Goal: Task Accomplishment & Management: Use online tool/utility

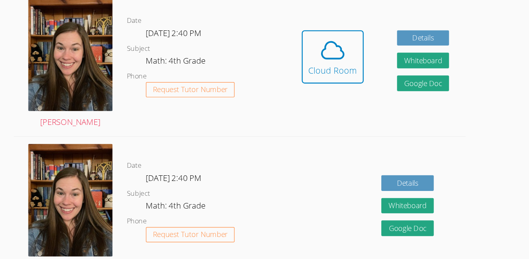
scroll to position [255, 0]
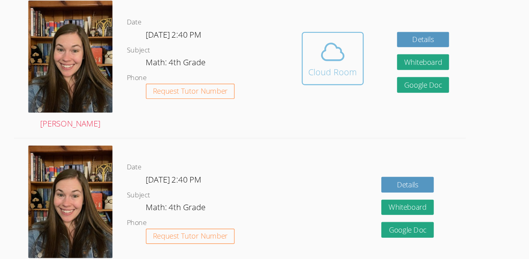
click at [348, 57] on div "Cloud Room" at bounding box center [342, 60] width 41 height 11
click at [350, 44] on icon at bounding box center [342, 44] width 18 height 14
click at [346, 68] on button "Cloud Room" at bounding box center [342, 49] width 52 height 45
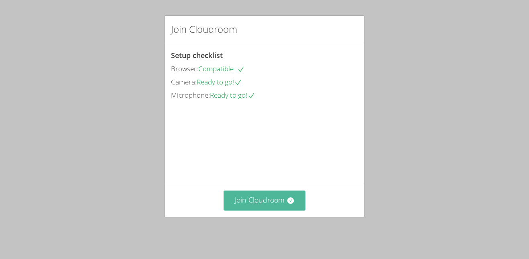
click at [249, 209] on button "Join Cloudroom" at bounding box center [264, 201] width 82 height 20
